Goal: Navigation & Orientation: Understand site structure

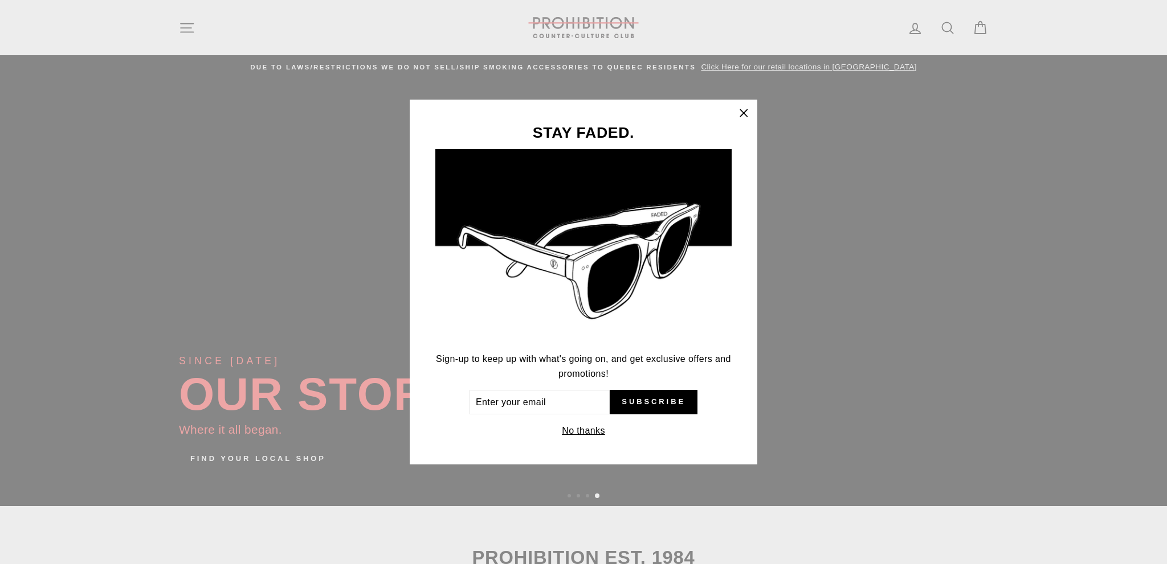
click at [743, 109] on icon "button" at bounding box center [743, 113] width 16 height 16
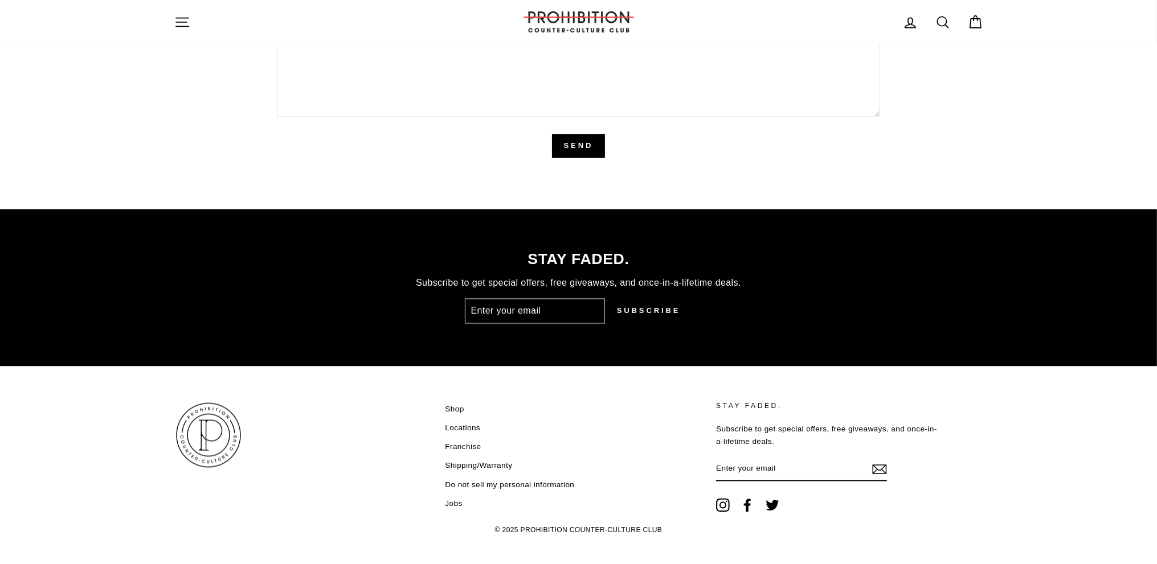
scroll to position [2817, 0]
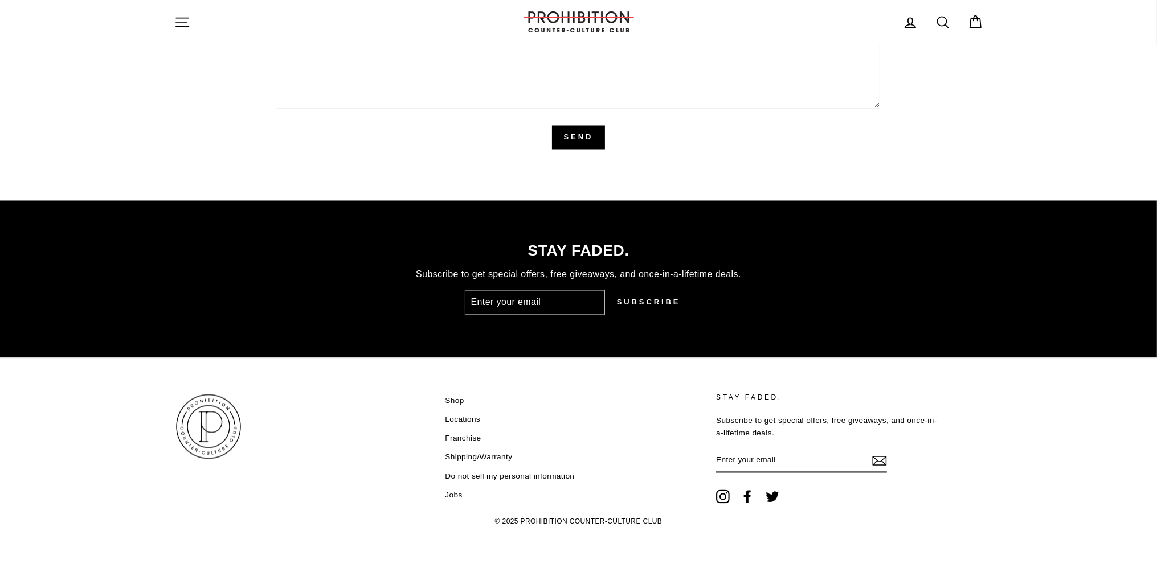
click at [460, 398] on link "Shop" at bounding box center [454, 401] width 19 height 17
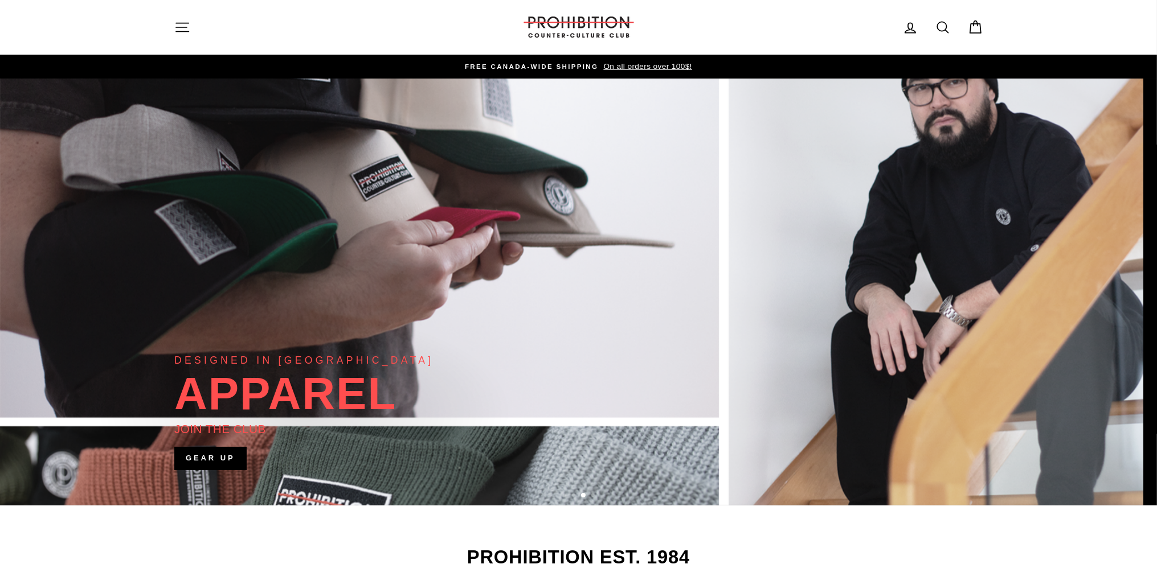
scroll to position [0, 0]
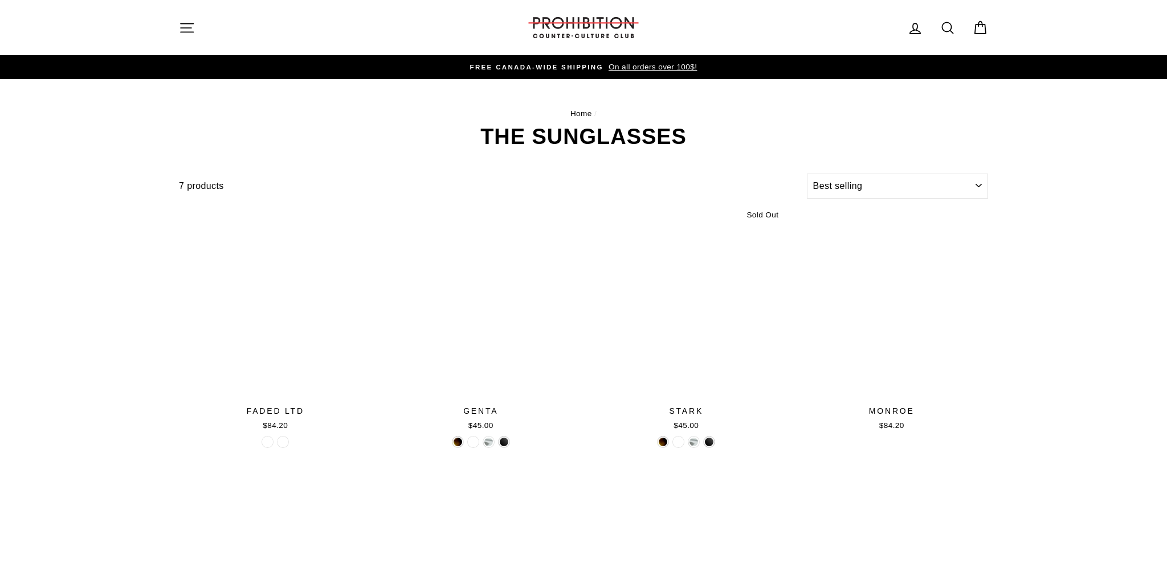
select select "best-selling"
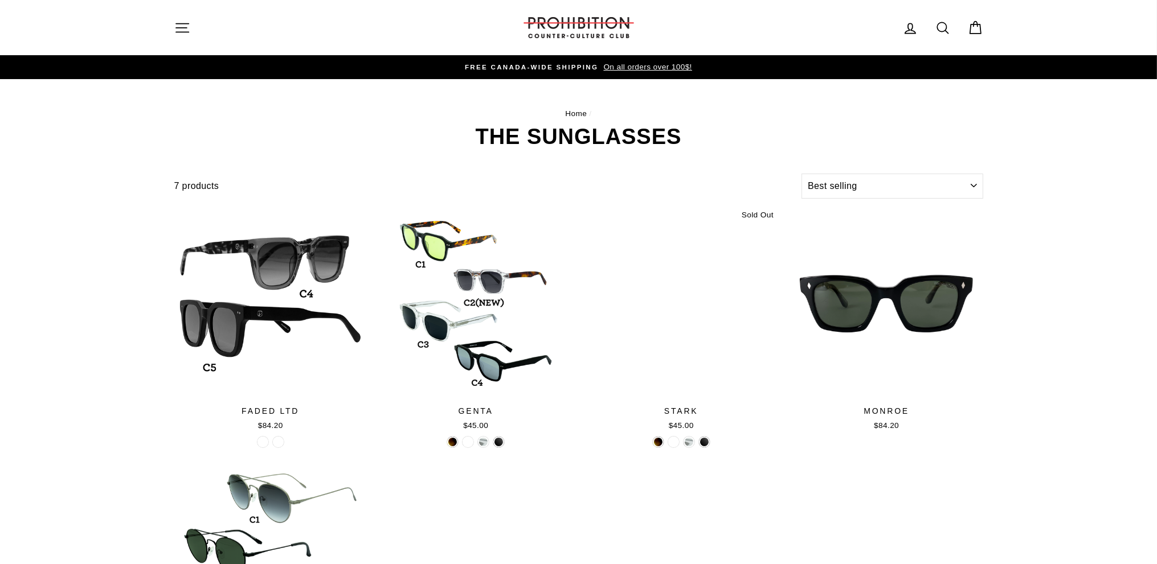
click at [184, 25] on icon "button" at bounding box center [182, 28] width 16 height 16
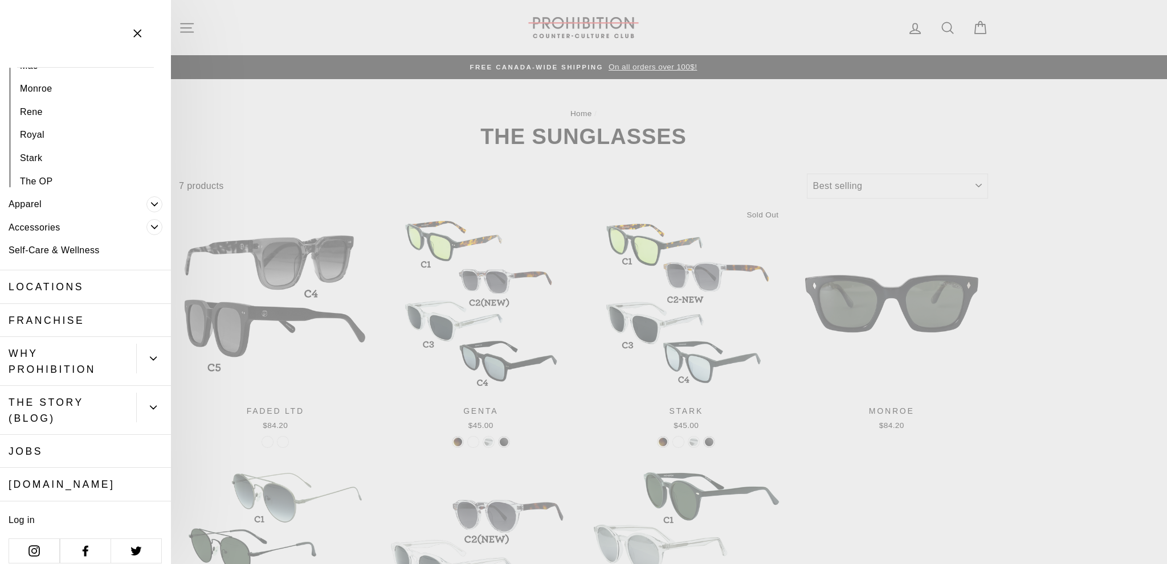
scroll to position [275, 0]
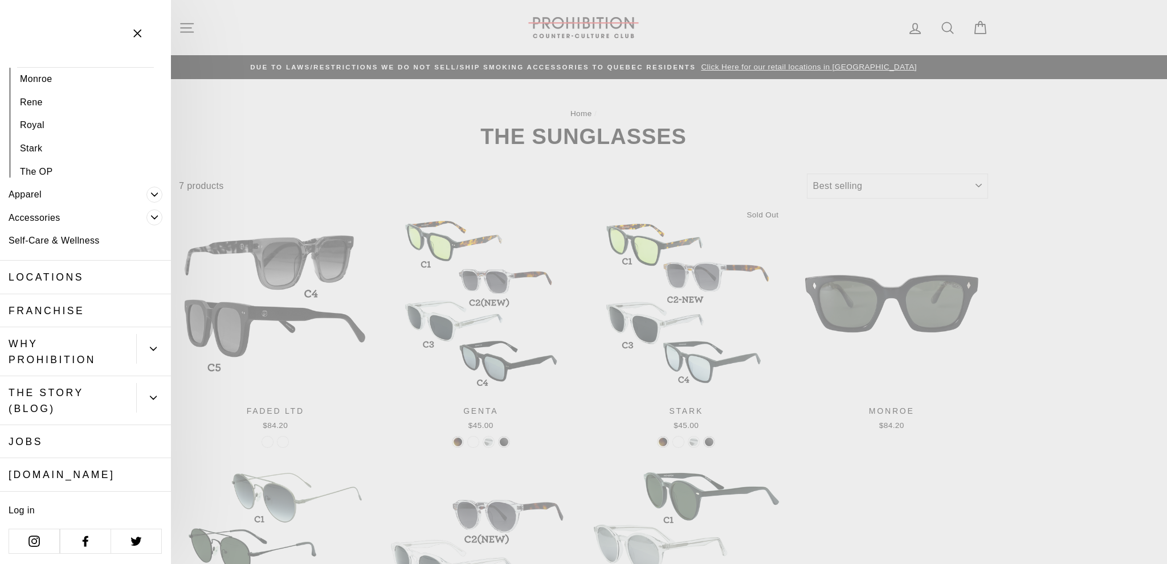
click at [119, 348] on link "WHY PROHIBITION" at bounding box center [68, 352] width 136 height 49
